Goal: Transaction & Acquisition: Download file/media

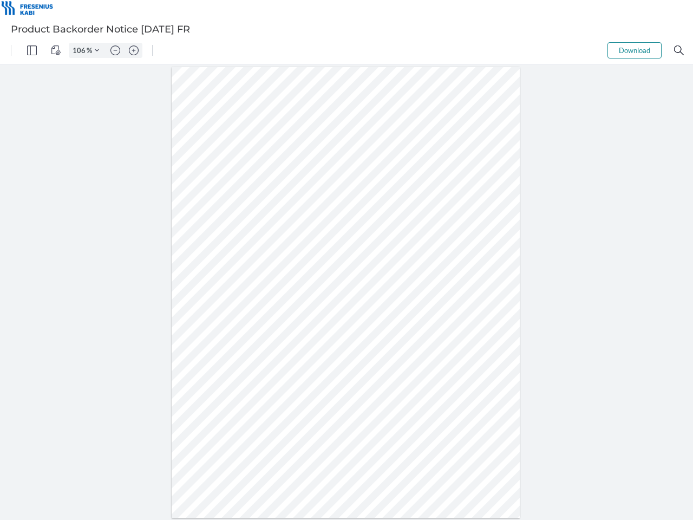
click at [32, 50] on img "Panel" at bounding box center [32, 50] width 10 height 10
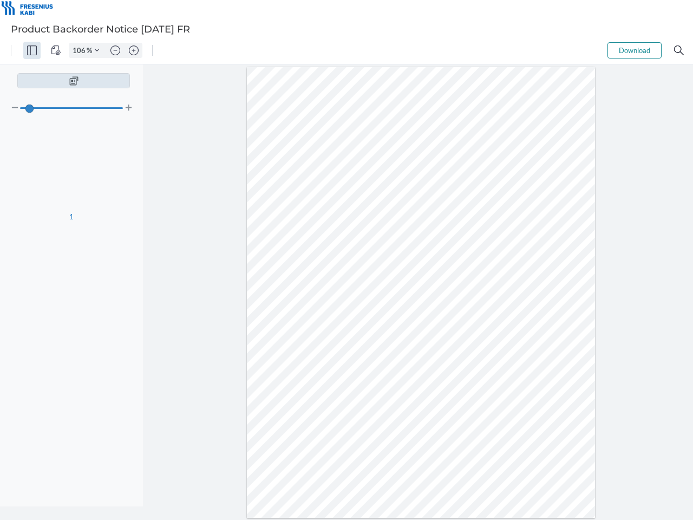
click at [56, 50] on img "View Controls" at bounding box center [56, 50] width 10 height 10
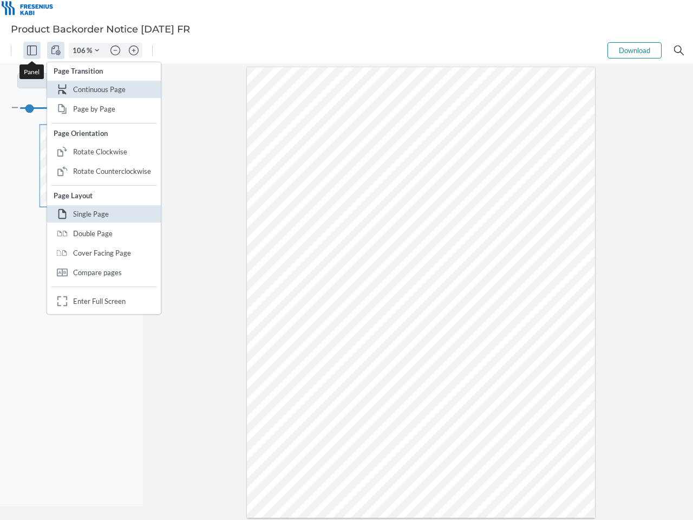
click at [81, 50] on input "106" at bounding box center [77, 50] width 17 height 10
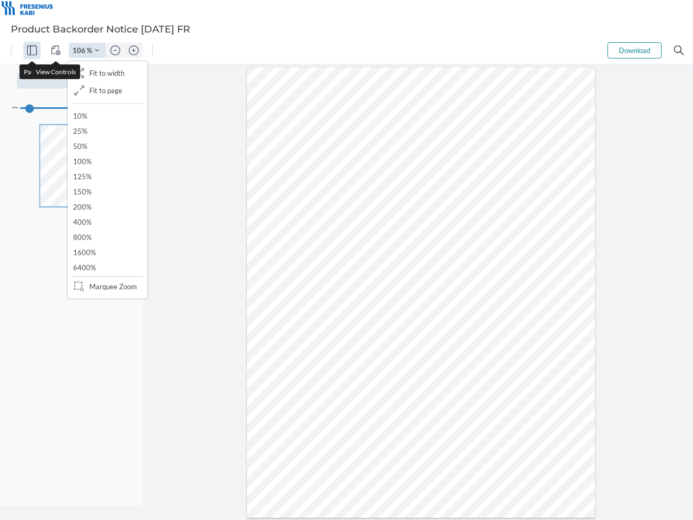
click at [97, 50] on img "Zoom Controls" at bounding box center [97, 50] width 4 height 4
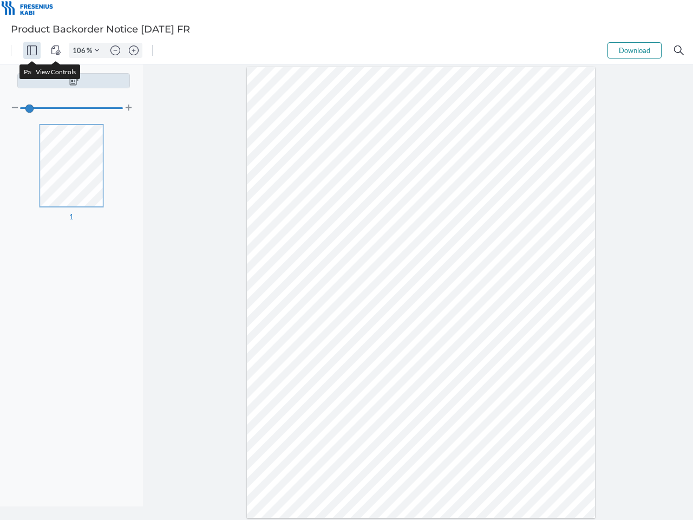
click at [115, 50] on img "Zoom out" at bounding box center [115, 50] width 10 height 10
click at [134, 50] on img "Zoom in" at bounding box center [134, 50] width 10 height 10
type input "106"
click at [635, 50] on button "Download" at bounding box center [635, 50] width 54 height 16
